Goal: Information Seeking & Learning: Learn about a topic

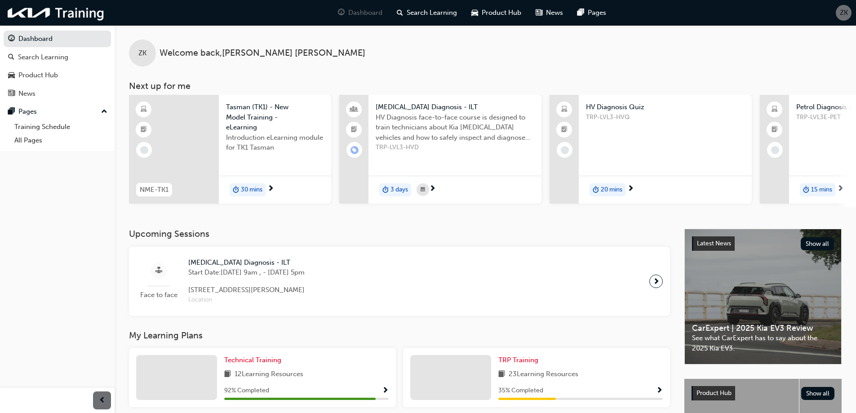
click at [839, 13] on span "ZK" at bounding box center [843, 13] width 8 height 10
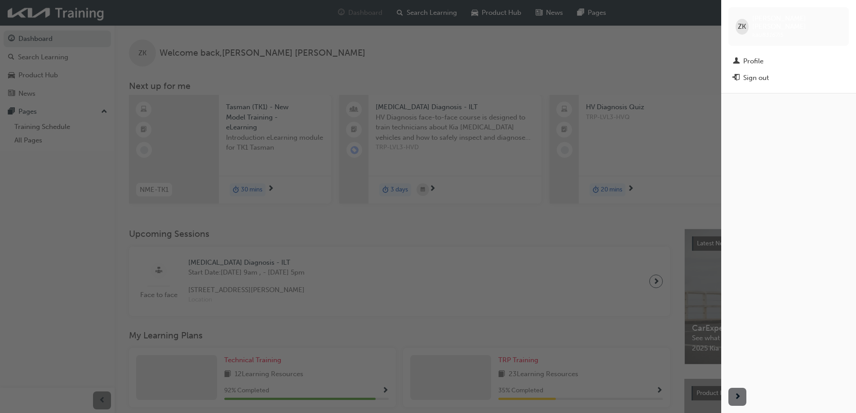
click at [61, 55] on div "button" at bounding box center [360, 206] width 721 height 413
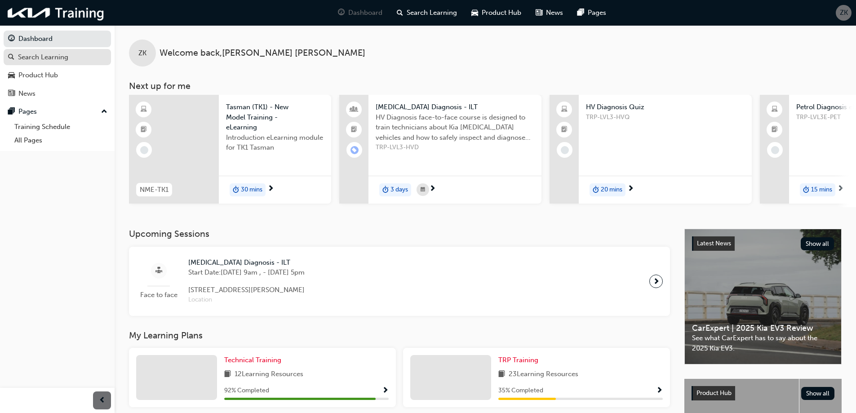
click at [61, 55] on div "Search Learning" at bounding box center [43, 57] width 50 height 10
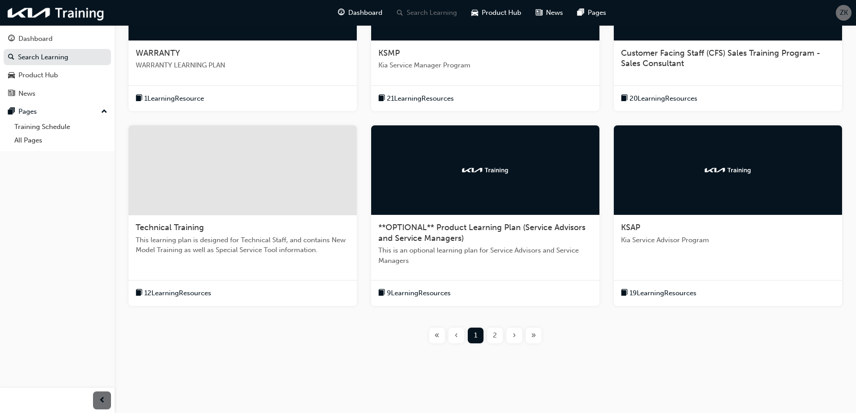
scroll to position [260, 0]
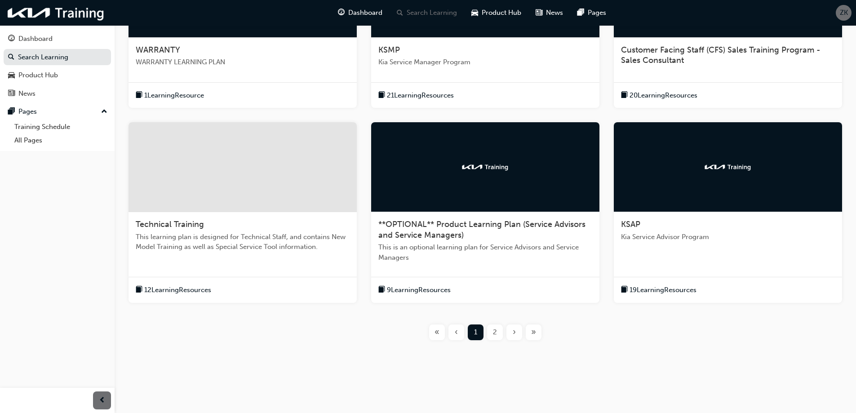
click at [661, 291] on span "19 Learning Resources" at bounding box center [662, 290] width 67 height 10
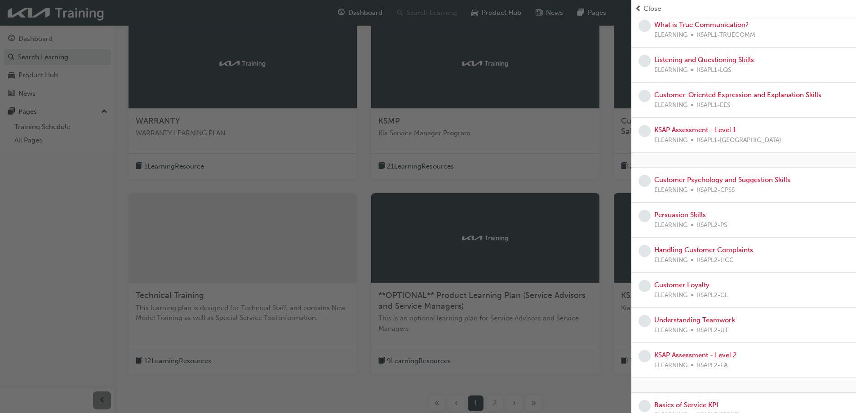
scroll to position [125, 0]
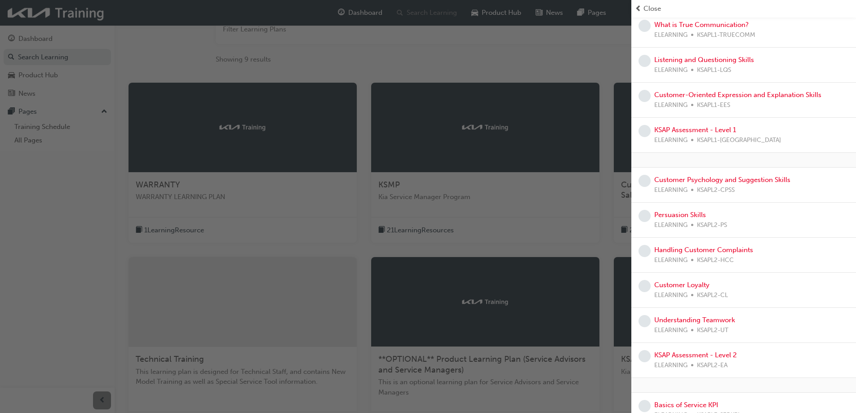
click at [50, 38] on div "button" at bounding box center [315, 206] width 631 height 413
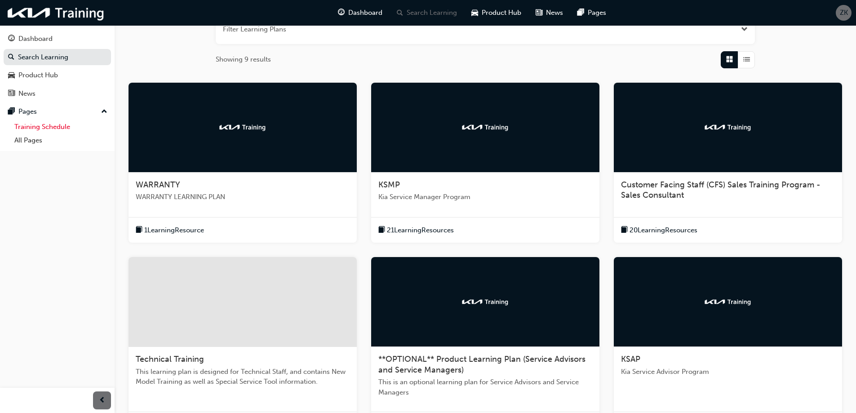
click at [55, 126] on link "Training Schedule" at bounding box center [61, 127] width 100 height 14
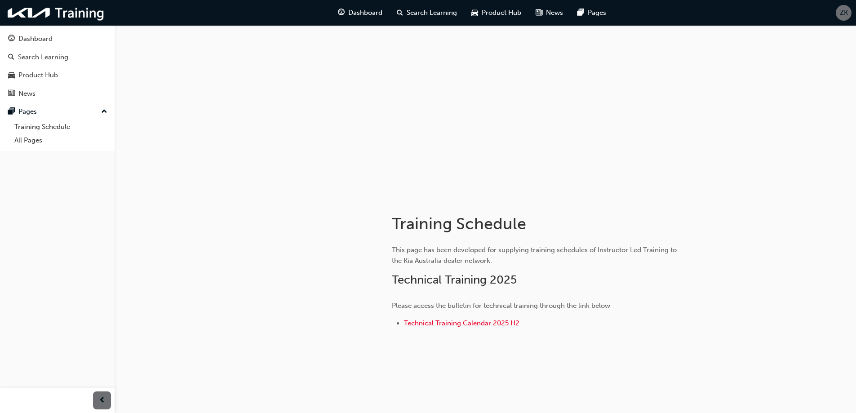
scroll to position [13, 0]
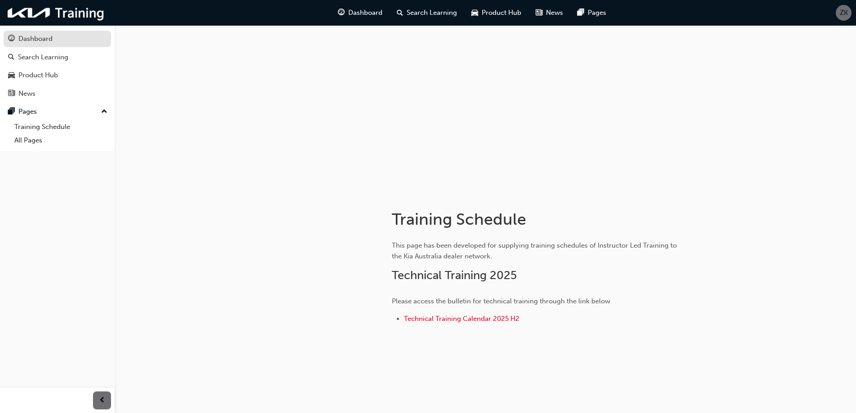
click at [52, 38] on div "Dashboard" at bounding box center [35, 39] width 34 height 10
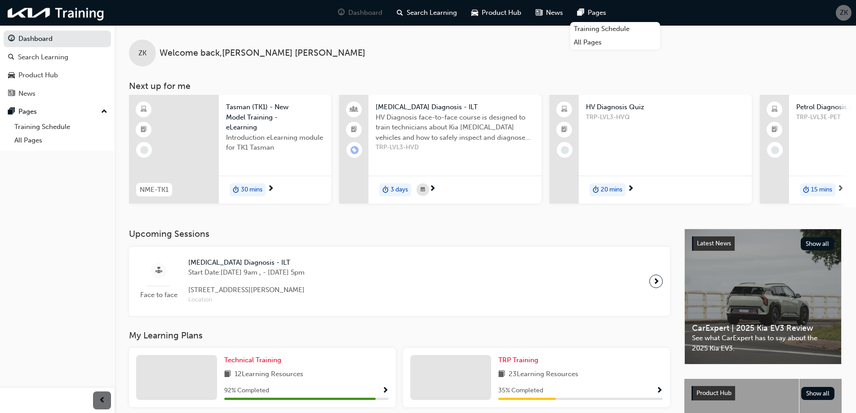
click at [842, 12] on span "ZK" at bounding box center [843, 13] width 8 height 10
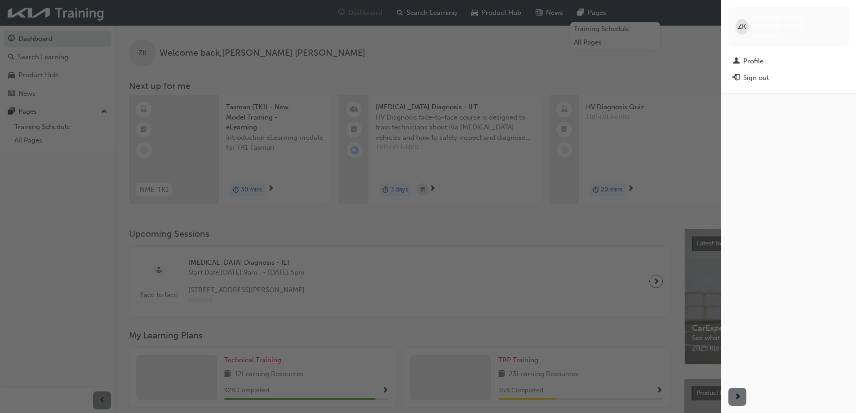
click at [48, 36] on div "button" at bounding box center [360, 206] width 721 height 413
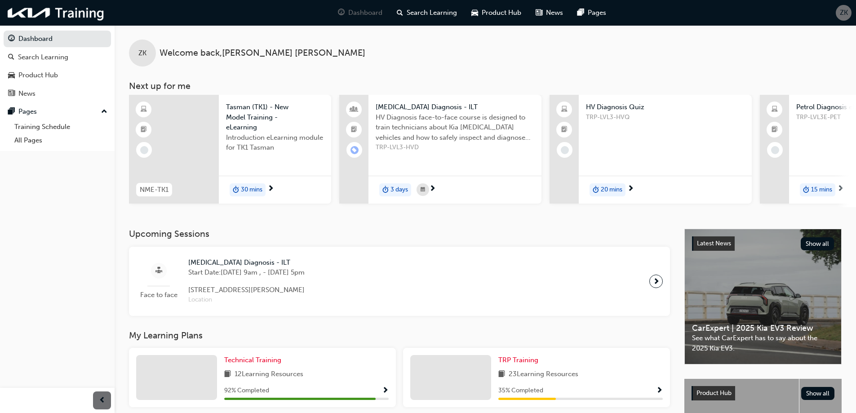
click at [841, 16] on span "ZK" at bounding box center [843, 13] width 8 height 10
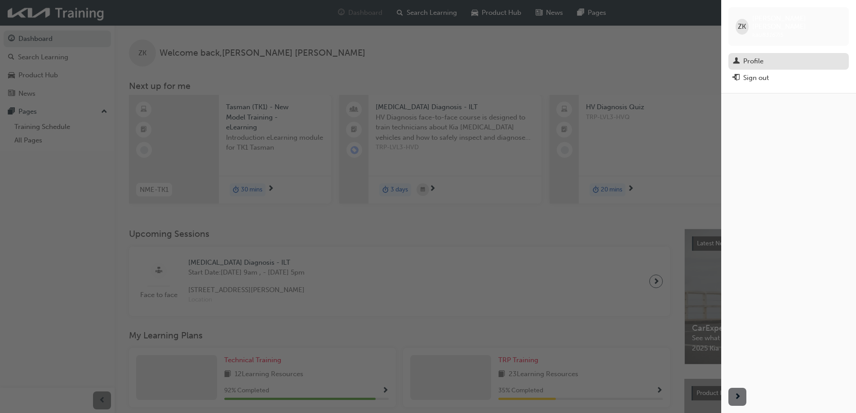
click at [764, 56] on div "Profile" at bounding box center [788, 61] width 111 height 11
